Goal: Information Seeking & Learning: Learn about a topic

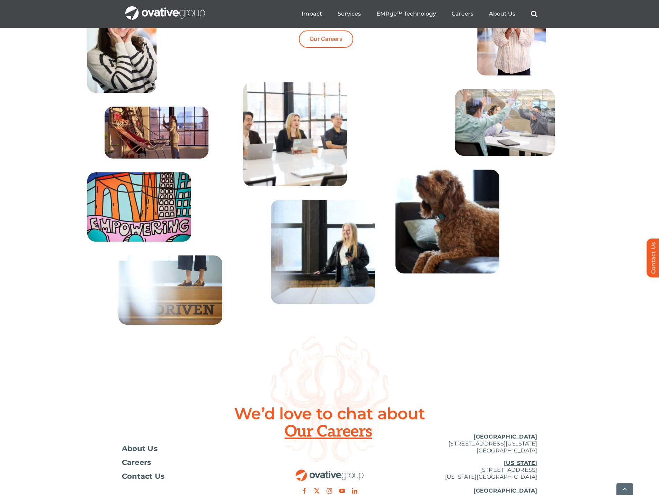
scroll to position [2492, 0]
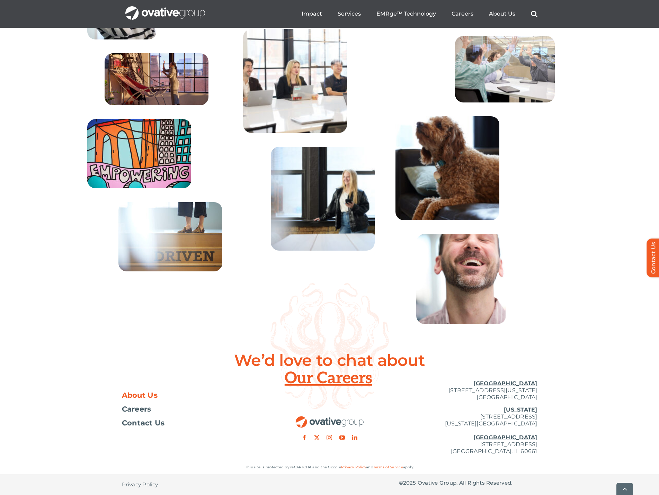
click at [138, 399] on span "About Us" at bounding box center [140, 395] width 36 height 7
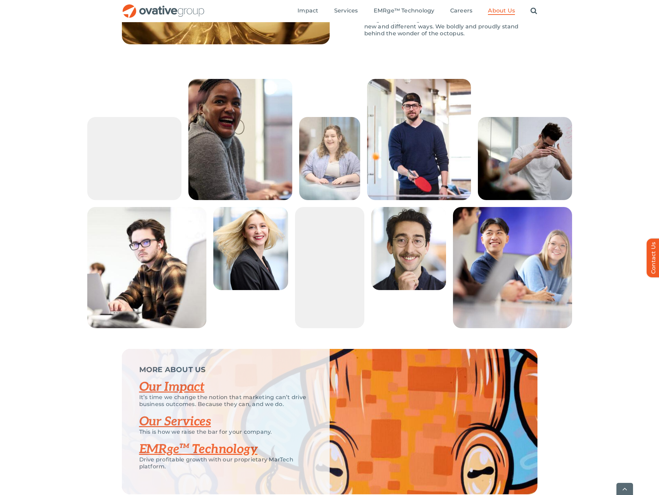
scroll to position [1280, 0]
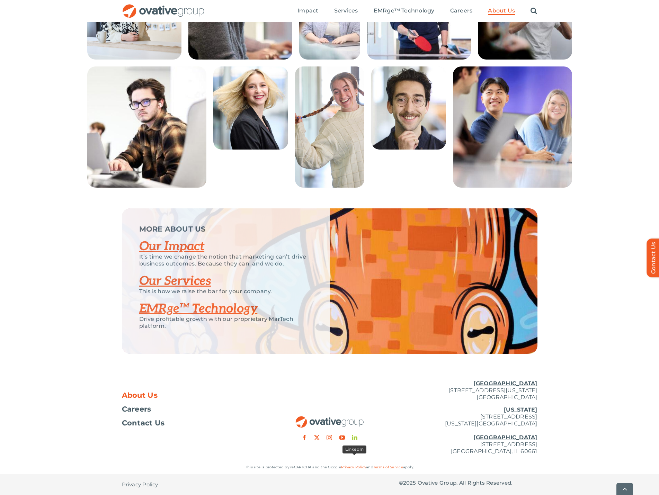
click at [357, 440] on link "linkedin" at bounding box center [355, 438] width 6 height 6
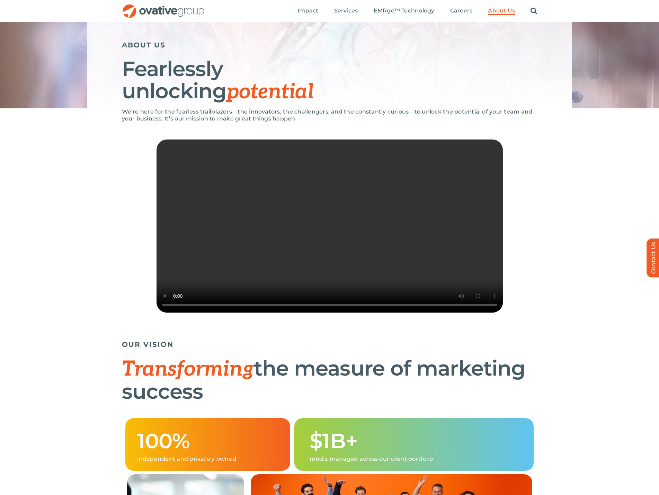
scroll to position [0, 0]
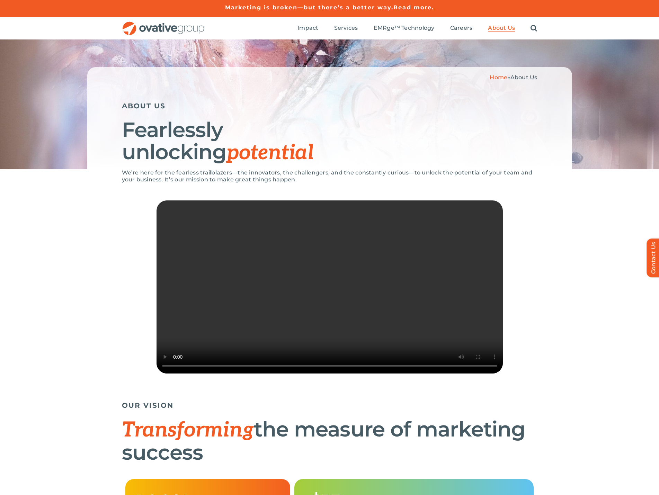
drag, startPoint x: 520, startPoint y: 33, endPoint x: 528, endPoint y: 29, distance: 9.0
click at [522, 33] on ul "Impact Expert Insights Case Studies Awards & Press Services Media Measurement C…" at bounding box center [418, 28] width 240 height 22
click at [528, 29] on ul "Impact Expert Insights Case Studies Awards & Press Services Media Measurement C…" at bounding box center [418, 28] width 240 height 22
click at [533, 29] on link "Search" at bounding box center [534, 29] width 7 height 8
click at [540, 25] on div "Search for: * Toggle Navigation Impact Expert Insights Case Studies Awards & Pr…" at bounding box center [329, 28] width 659 height 22
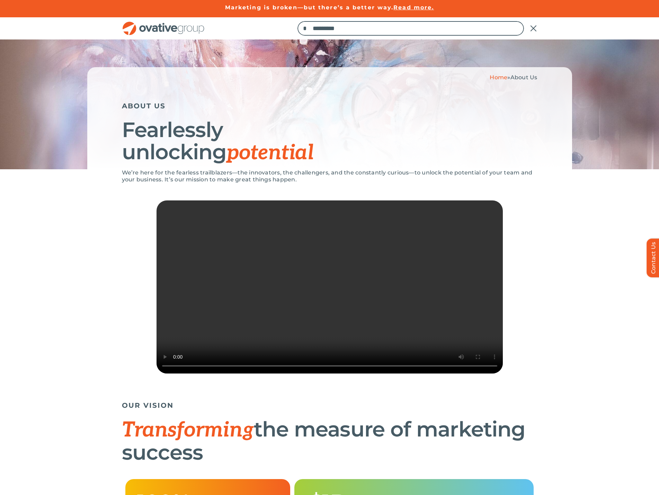
click at [536, 24] on div "Search for: *" at bounding box center [418, 28] width 240 height 22
click at [534, 26] on link "Close Search" at bounding box center [534, 28] width 8 height 8
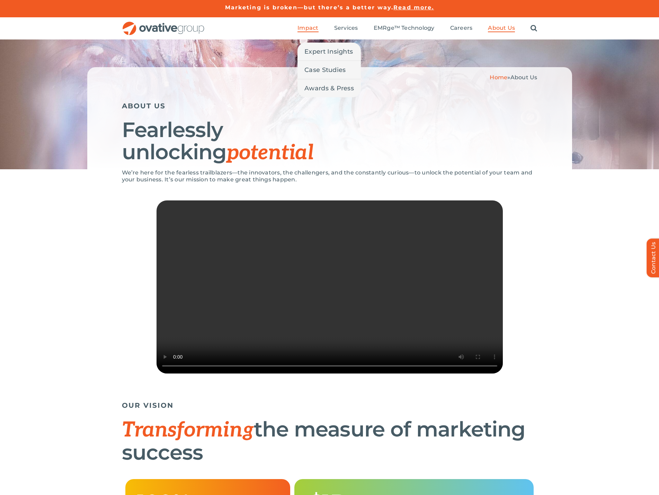
click at [306, 28] on span "Impact" at bounding box center [308, 28] width 21 height 7
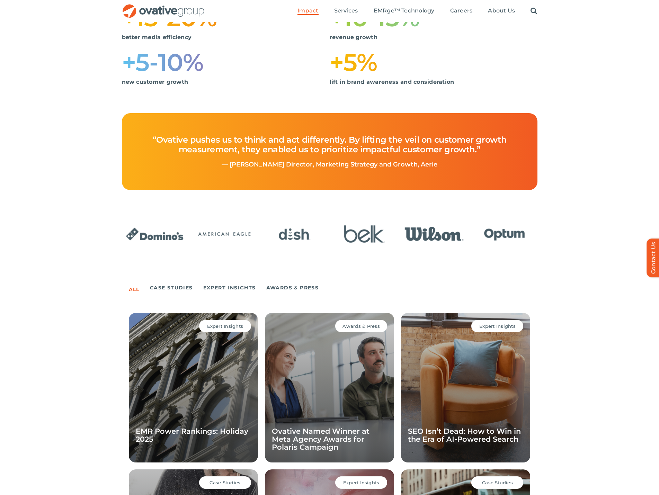
scroll to position [208, 0]
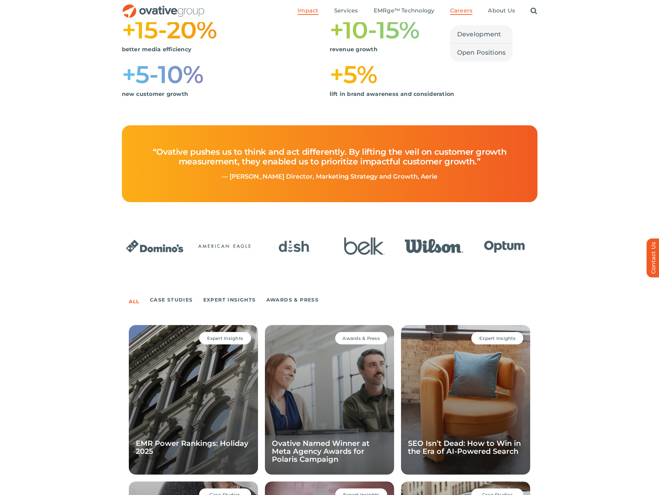
click at [467, 12] on span "Careers" at bounding box center [461, 10] width 23 height 7
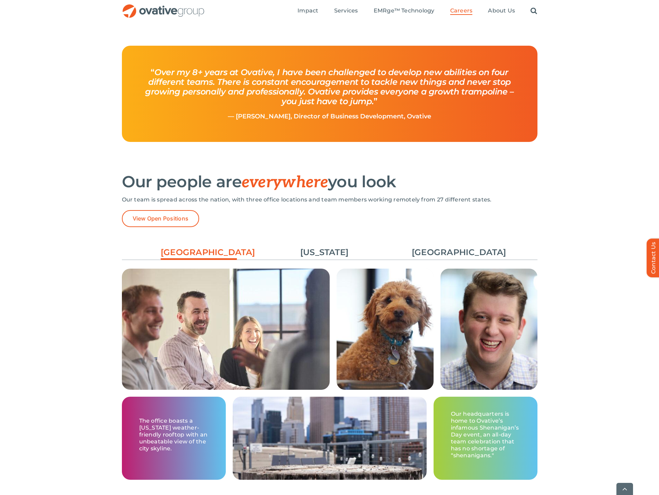
scroll to position [831, 0]
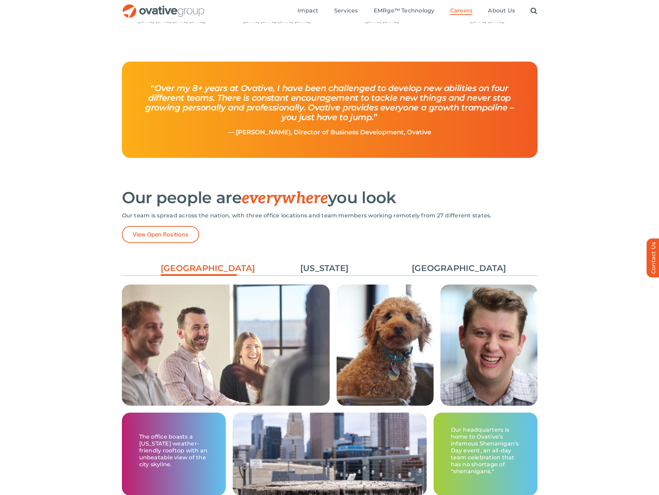
click at [320, 258] on div "Minneapolis New York Chicago The office boasts a Minnesota weather-friendly roo…" at bounding box center [330, 382] width 416 height 256
click at [319, 268] on link "[US_STATE]" at bounding box center [324, 269] width 76 height 12
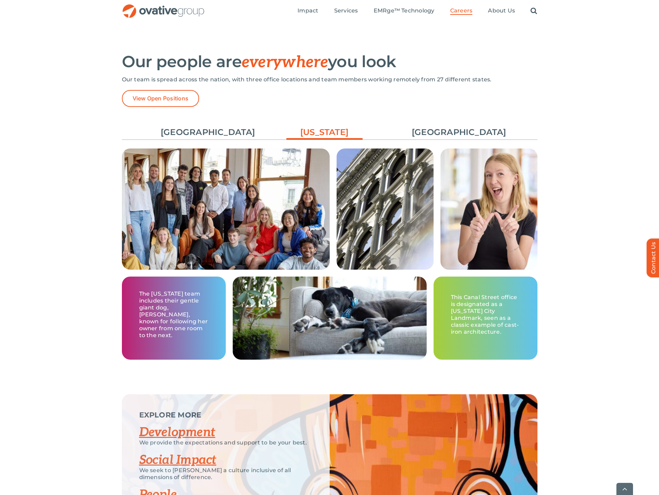
scroll to position [970, 0]
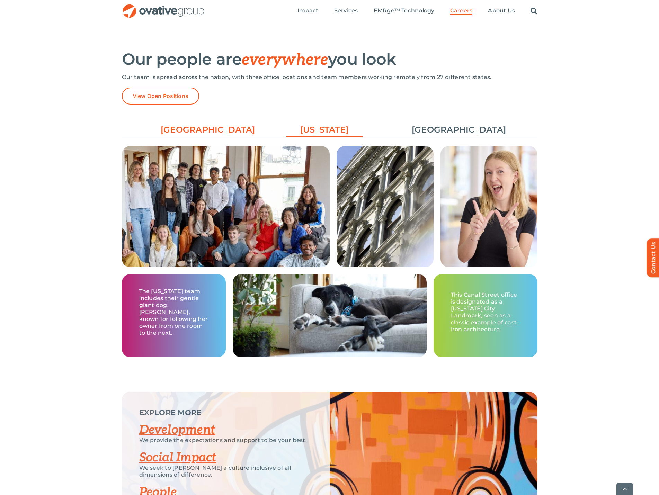
click at [203, 134] on link "[GEOGRAPHIC_DATA]" at bounding box center [199, 130] width 76 height 12
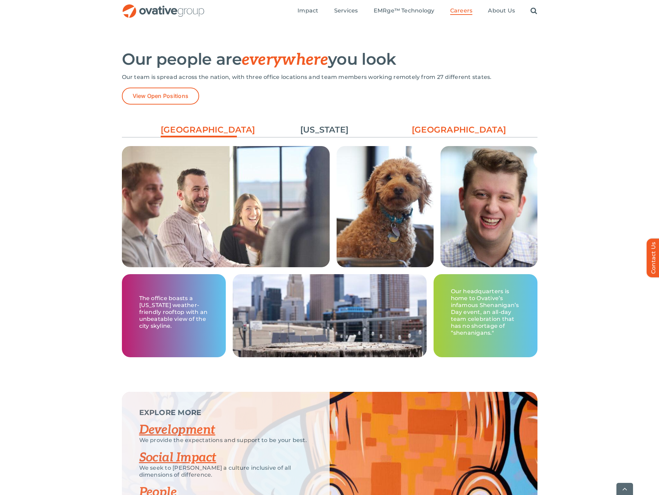
click at [448, 126] on link "[GEOGRAPHIC_DATA]" at bounding box center [450, 130] width 76 height 12
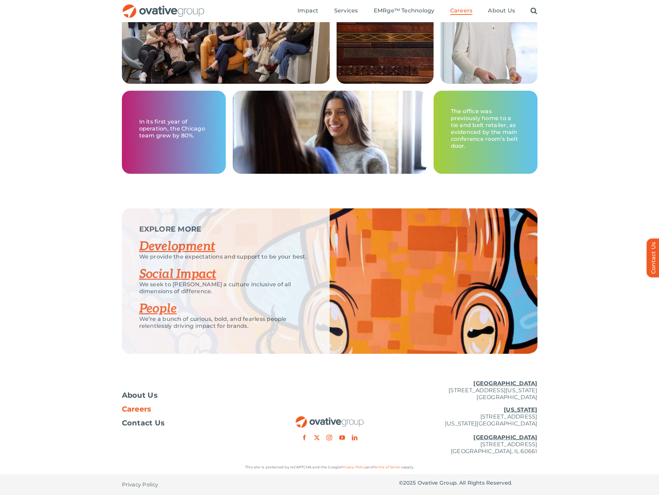
scroll to position [1119, 0]
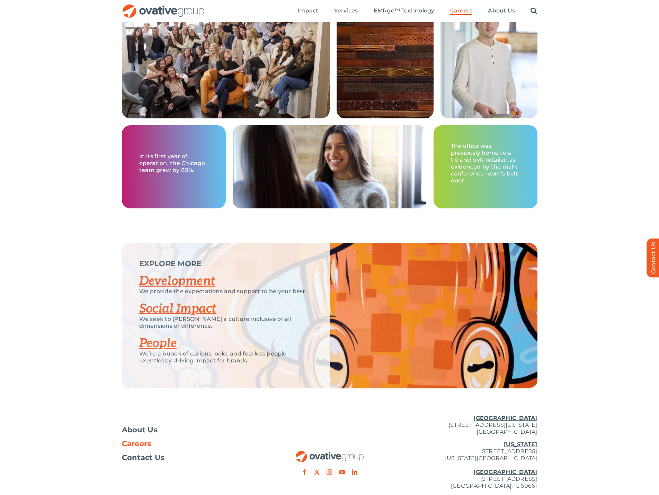
click at [150, 347] on link "People" at bounding box center [158, 343] width 38 height 15
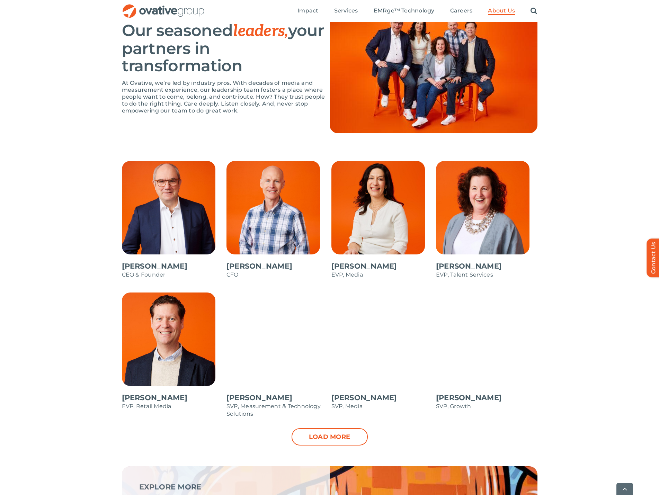
scroll to position [485, 0]
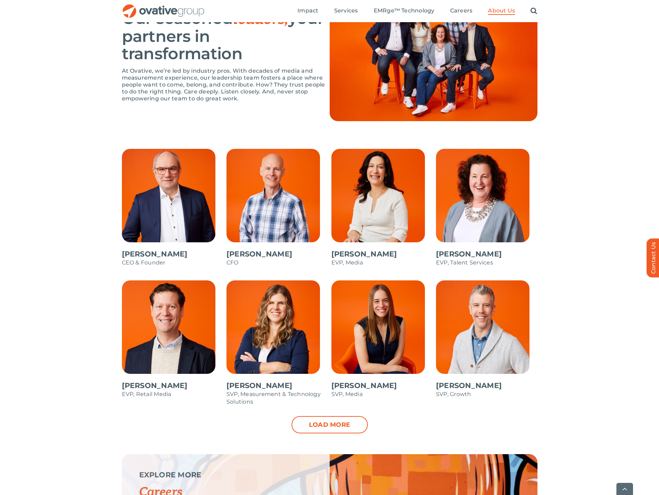
click at [299, 422] on link "Load more" at bounding box center [330, 424] width 76 height 17
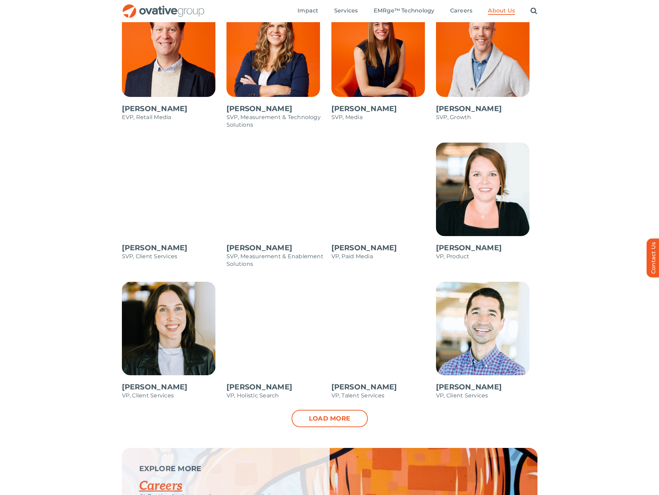
scroll to position [727, 0]
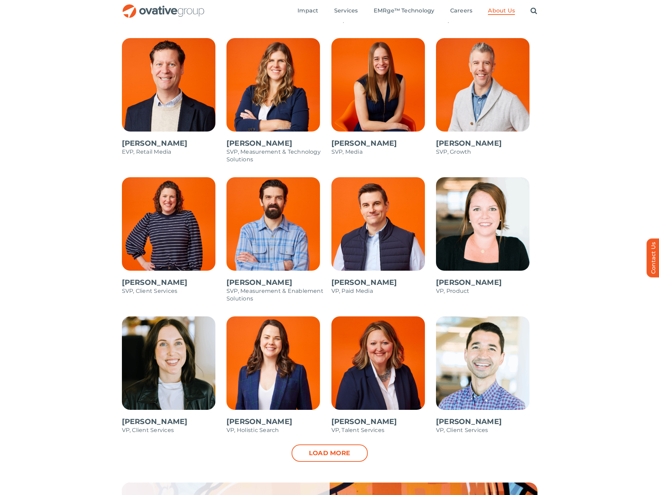
click at [369, 450] on div "Load more" at bounding box center [330, 453] width 416 height 17
click at [355, 450] on link "Load more" at bounding box center [330, 453] width 76 height 17
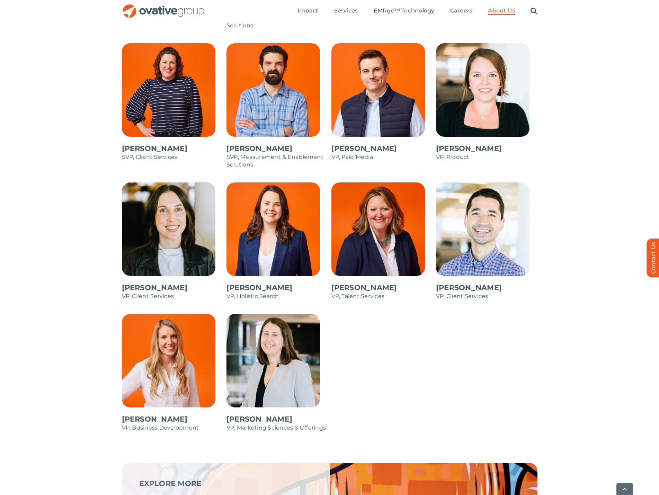
scroll to position [762, 0]
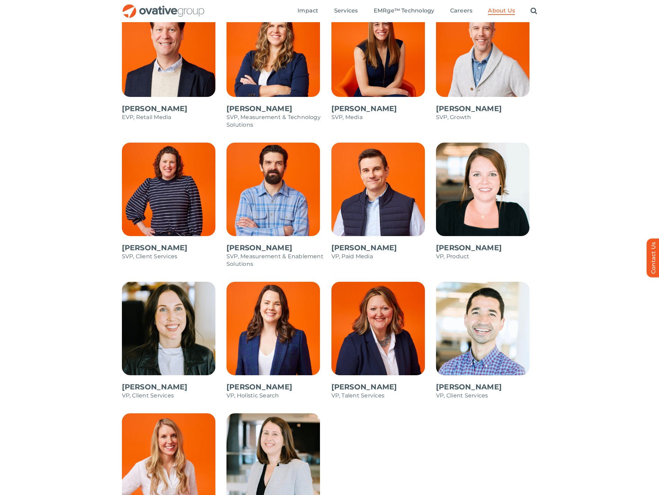
click at [149, 193] on span at bounding box center [172, 205] width 101 height 125
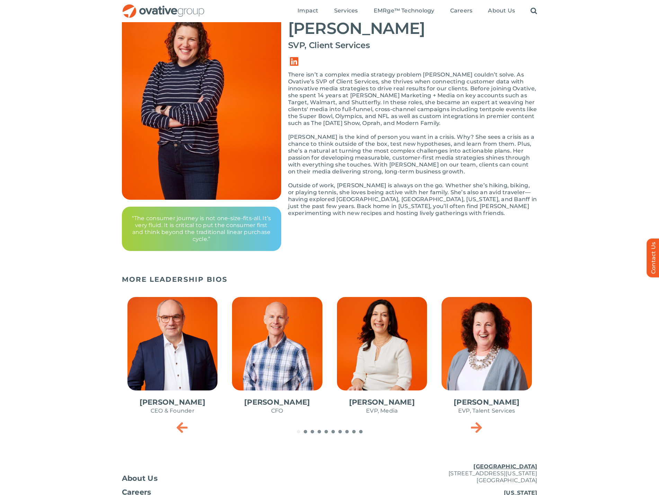
scroll to position [69, 0]
